Goal: Task Accomplishment & Management: Manage account settings

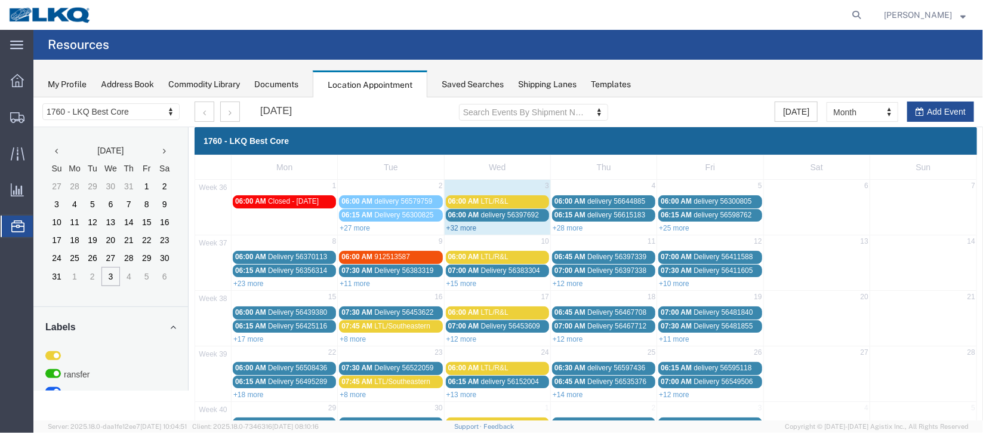
click at [465, 227] on link "+32 more" at bounding box center [461, 227] width 30 height 8
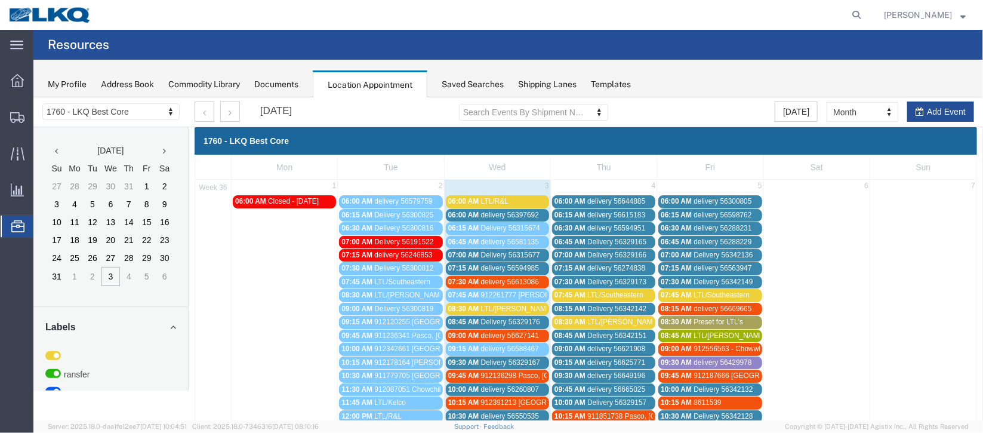
scroll to position [89, 0]
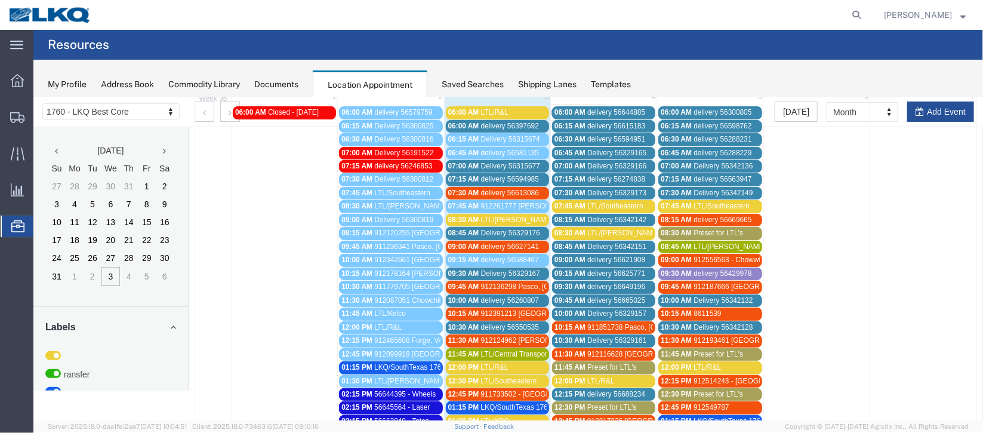
click at [495, 163] on span "Delivery 56315677" at bounding box center [509, 165] width 59 height 8
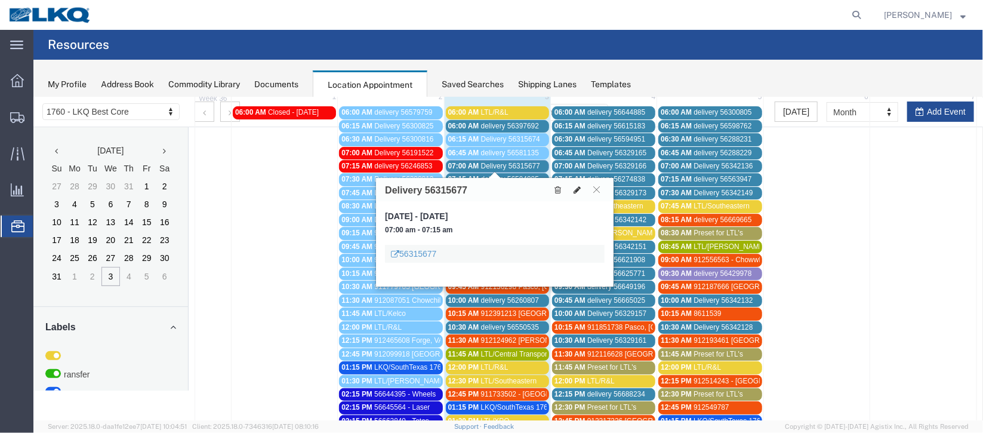
click at [575, 187] on icon at bounding box center [576, 189] width 7 height 8
select select "100"
select select "1"
select select
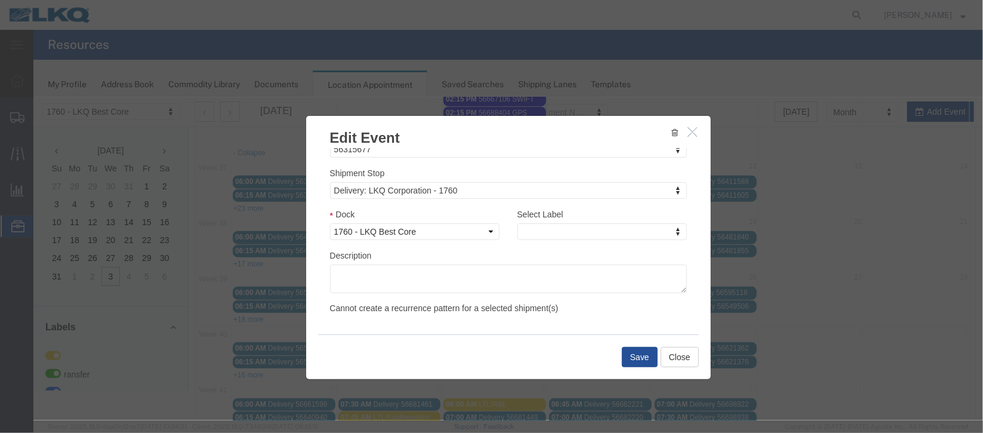
scroll to position [525, 0]
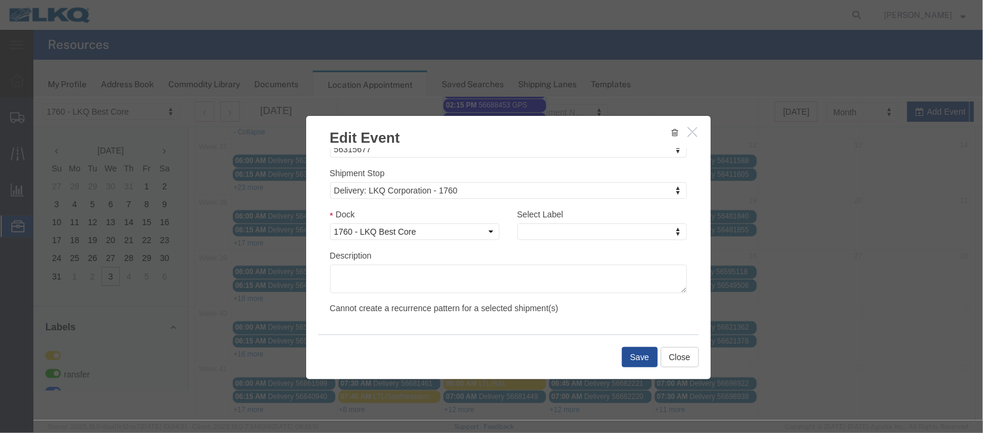
click at [663, 221] on div "Select Label Select Label Select Label LTL Transfer LKQ Billed Outbound Loads Y…" at bounding box center [601, 223] width 169 height 32
type input "de"
select select "40"
click at [636, 358] on button "Save" at bounding box center [639, 356] width 36 height 20
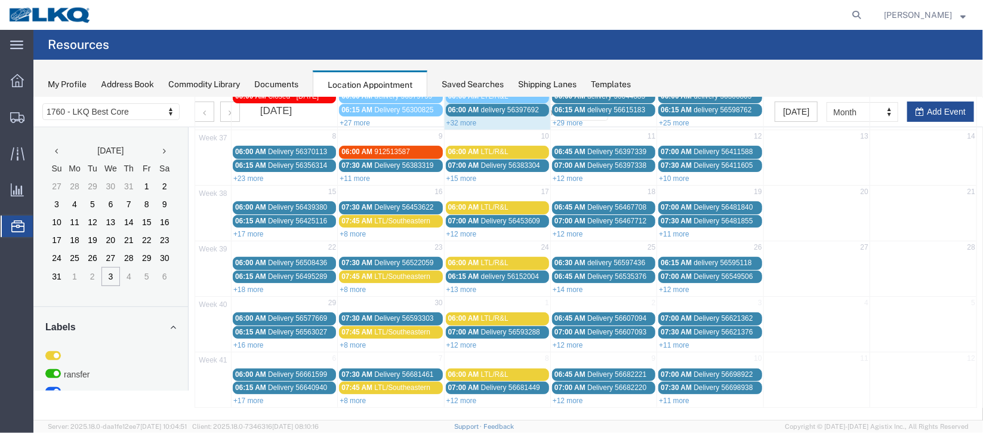
scroll to position [0, 0]
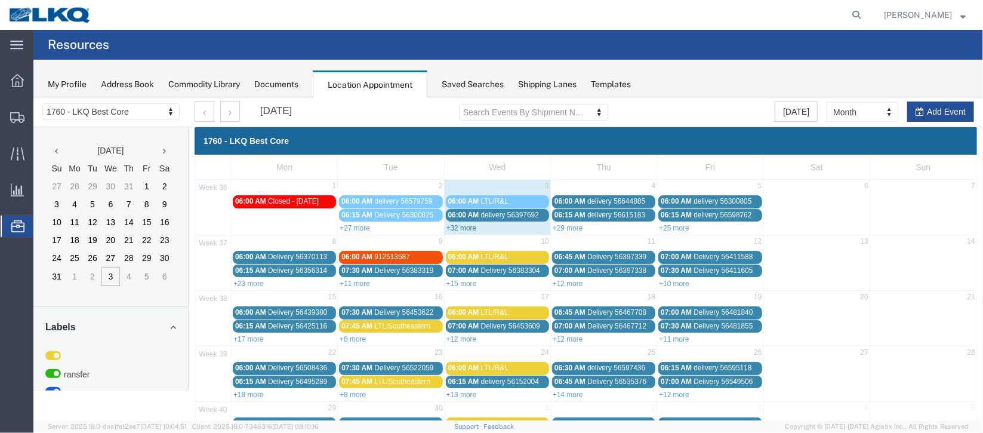
click at [464, 226] on link "+32 more" at bounding box center [461, 227] width 30 height 8
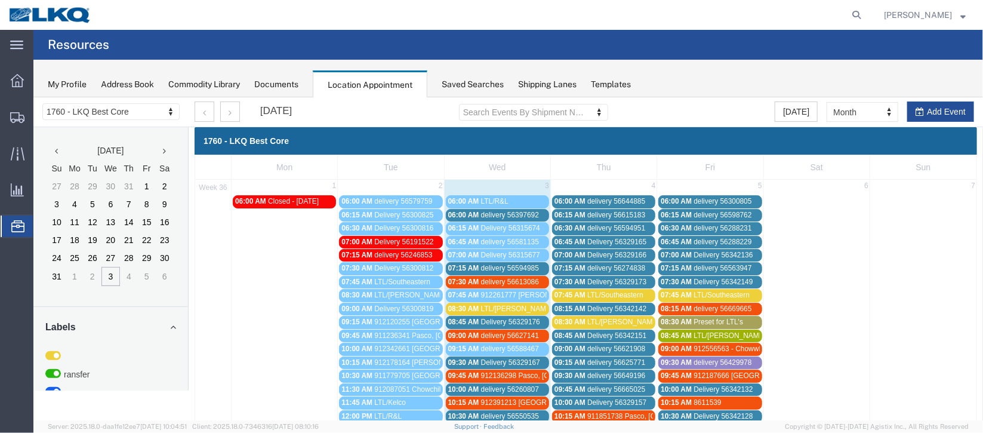
click at [520, 279] on span "delivery 56613086" at bounding box center [509, 281] width 58 height 8
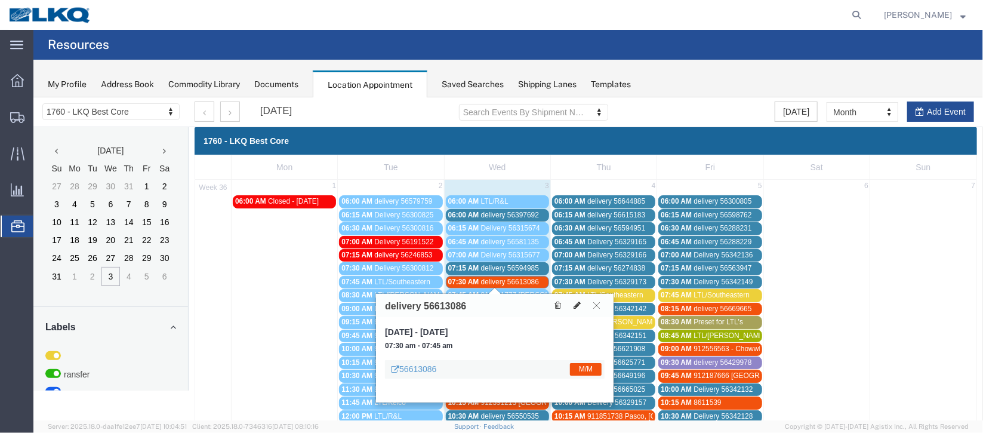
click at [576, 305] on icon at bounding box center [576, 304] width 7 height 8
select select "100"
select select "1"
select select "24"
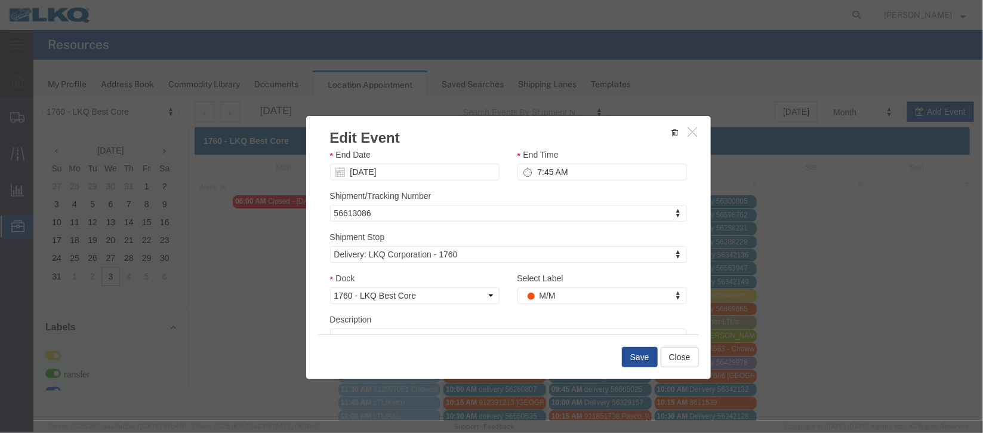
scroll to position [152, 0]
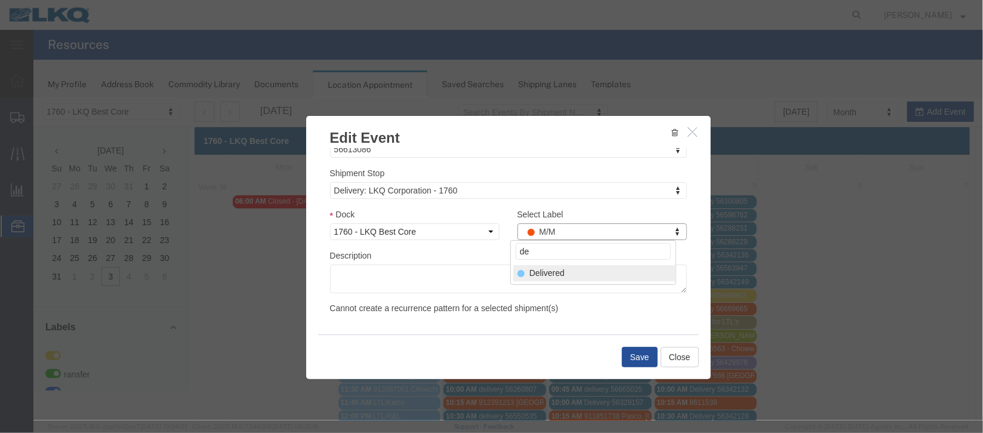
type input "de"
select select "40"
click at [636, 358] on button "Save" at bounding box center [639, 356] width 36 height 20
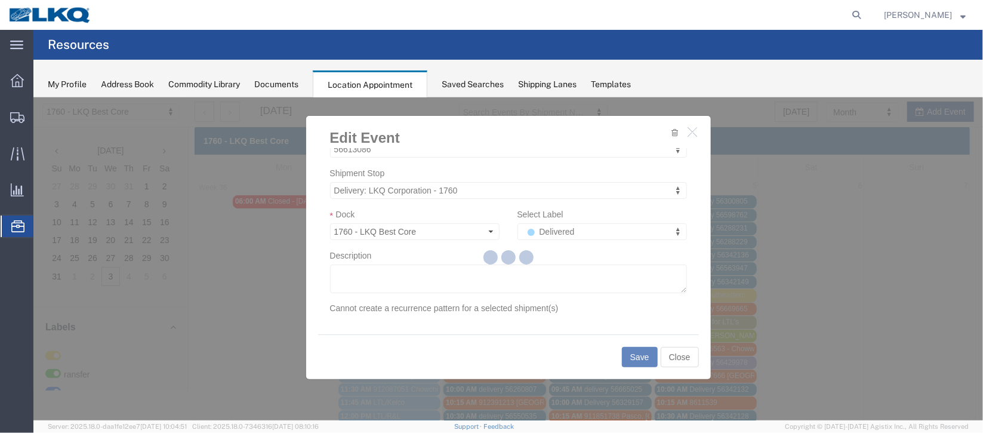
scroll to position [146, 0]
